Goal: Use online tool/utility: Use online tool/utility

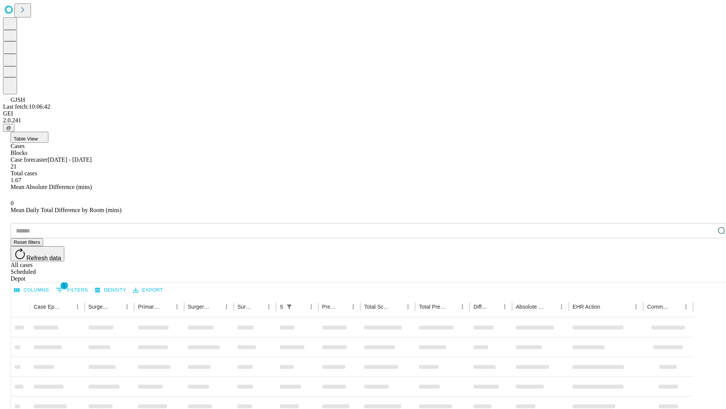
click at [38, 136] on span "Table View" at bounding box center [26, 139] width 24 height 6
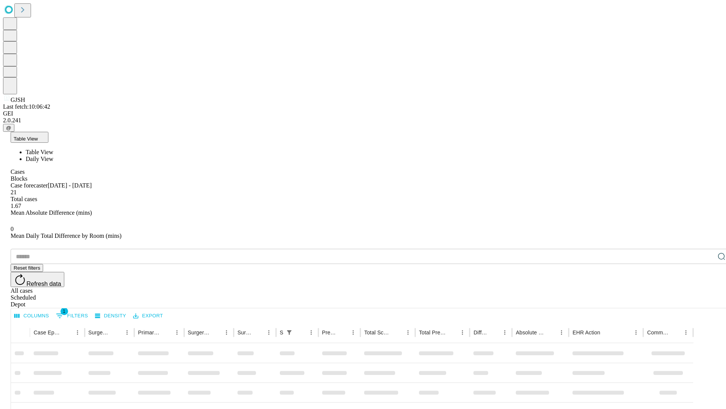
click at [53, 155] on span "Daily View" at bounding box center [40, 158] width 28 height 6
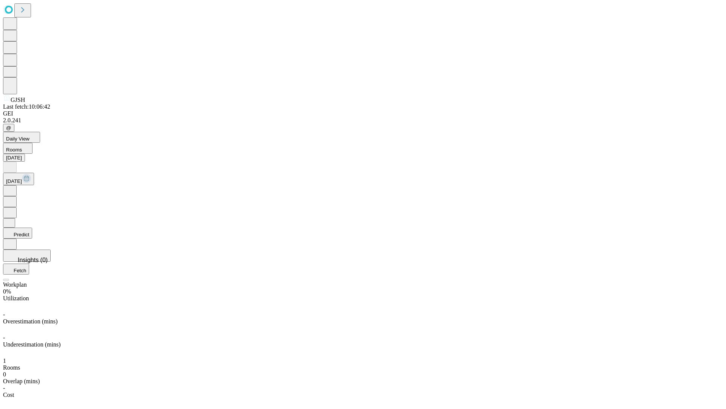
click at [32, 227] on button "Predict" at bounding box center [17, 232] width 29 height 11
